Goal: Transaction & Acquisition: Purchase product/service

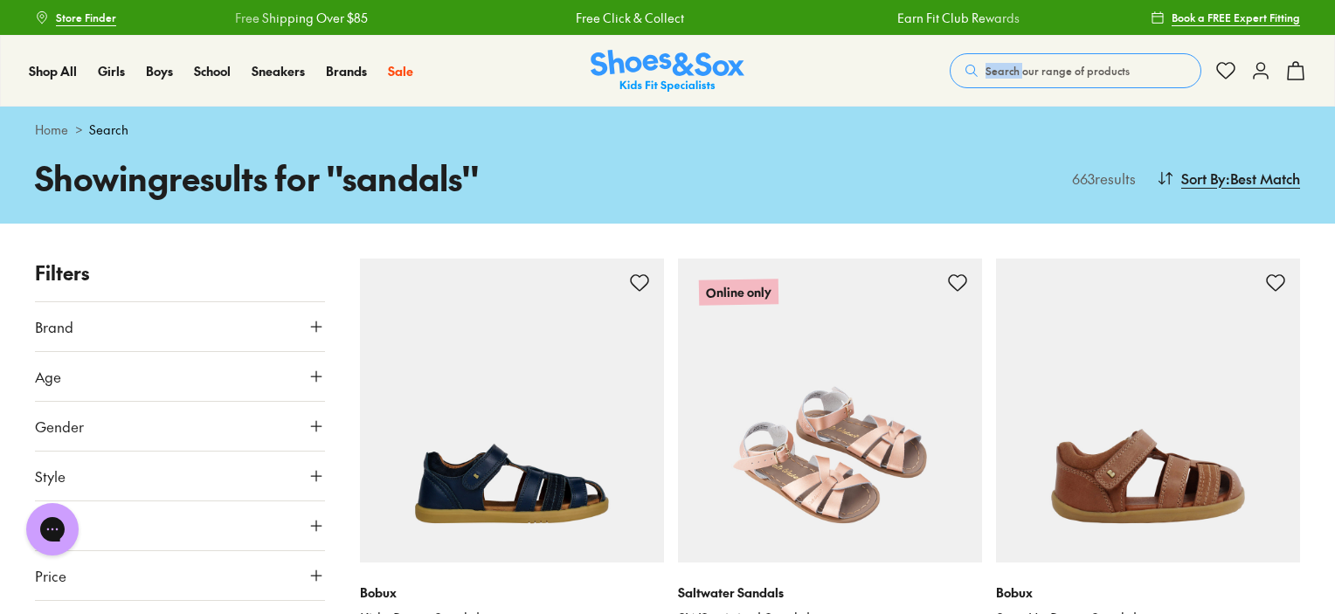
click at [720, 611] on link "SWS original Sandal" at bounding box center [830, 618] width 304 height 19
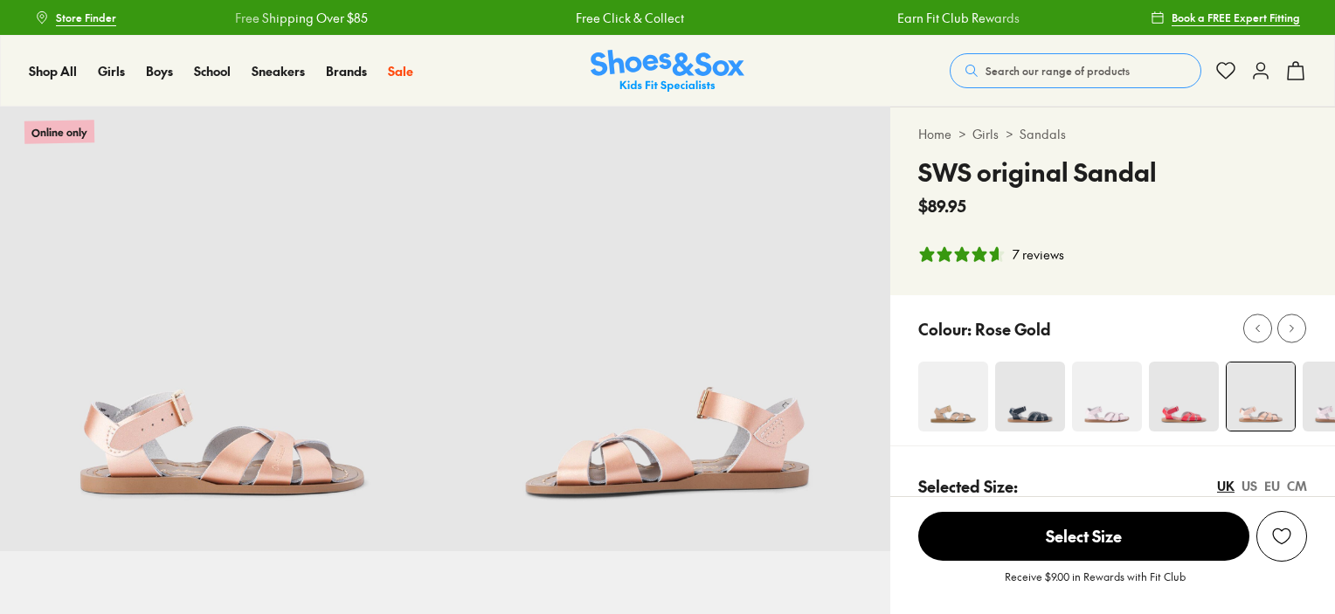
select select "*"
click at [1141, 62] on button "Search our range of products" at bounding box center [1075, 70] width 252 height 35
